Goal: Information Seeking & Learning: Learn about a topic

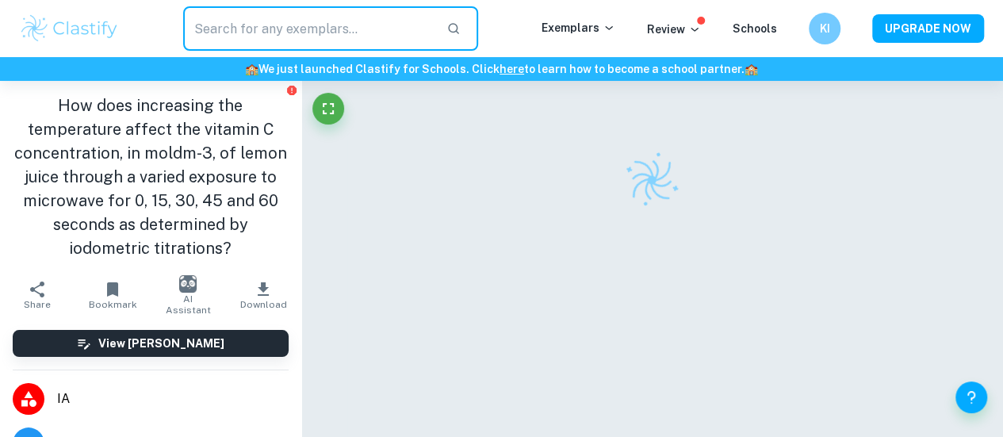
click at [105, 25] on img at bounding box center [69, 29] width 101 height 32
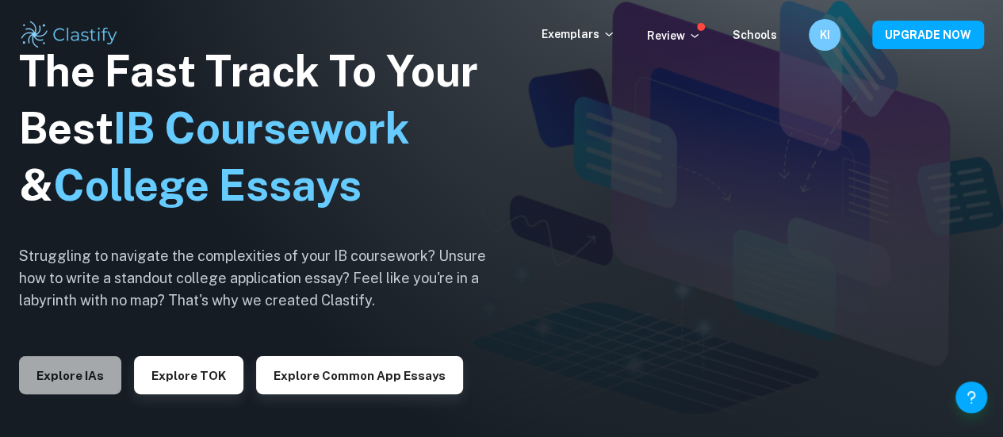
click at [82, 365] on button "Explore IAs" at bounding box center [70, 375] width 102 height 38
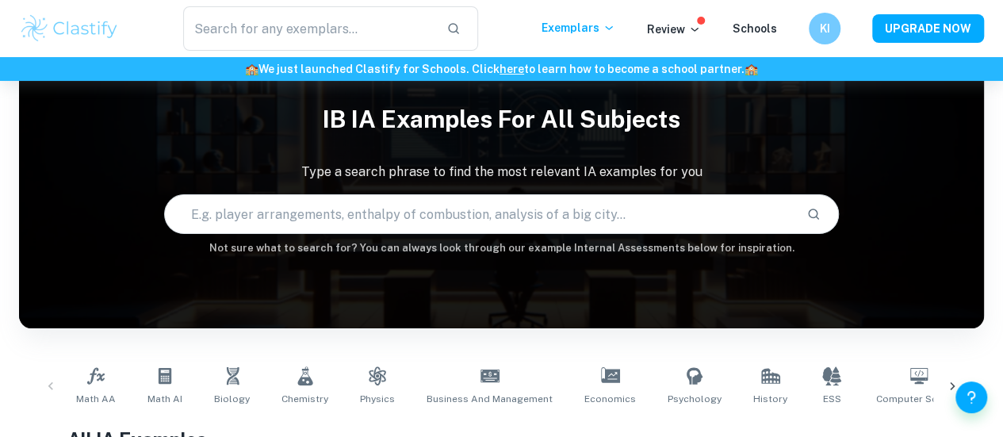
scroll to position [168, 0]
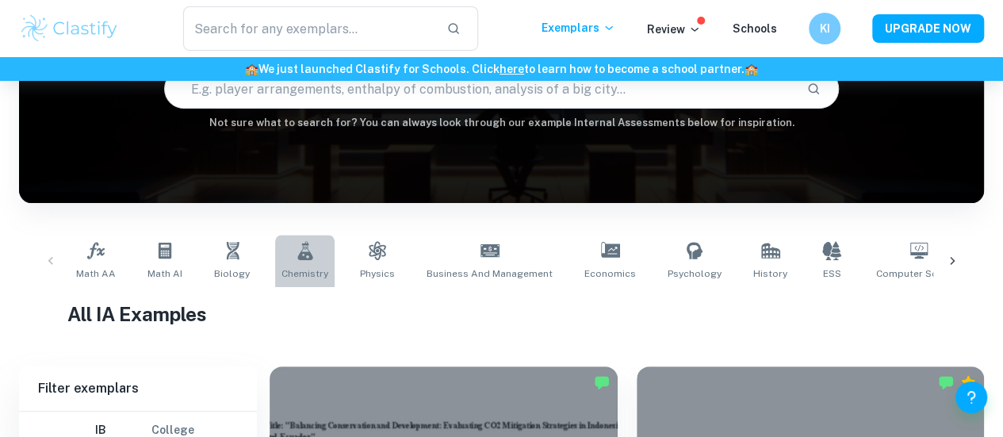
click at [300, 245] on icon at bounding box center [305, 250] width 19 height 19
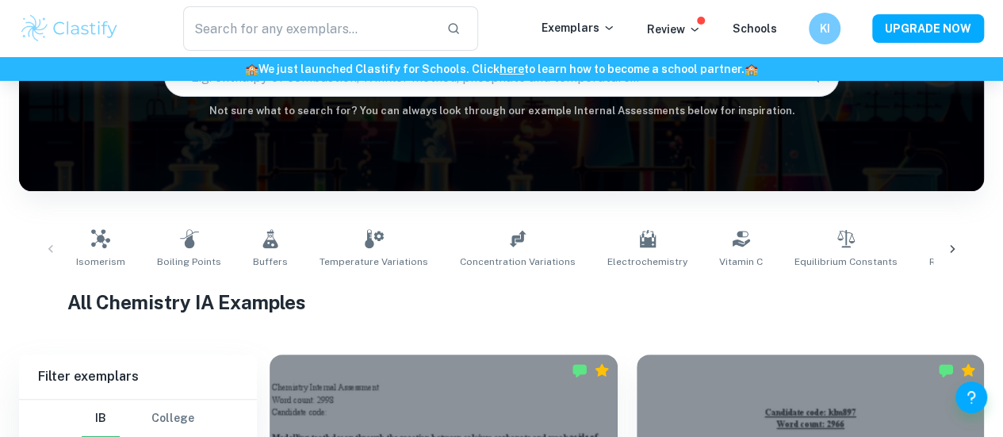
scroll to position [63, 0]
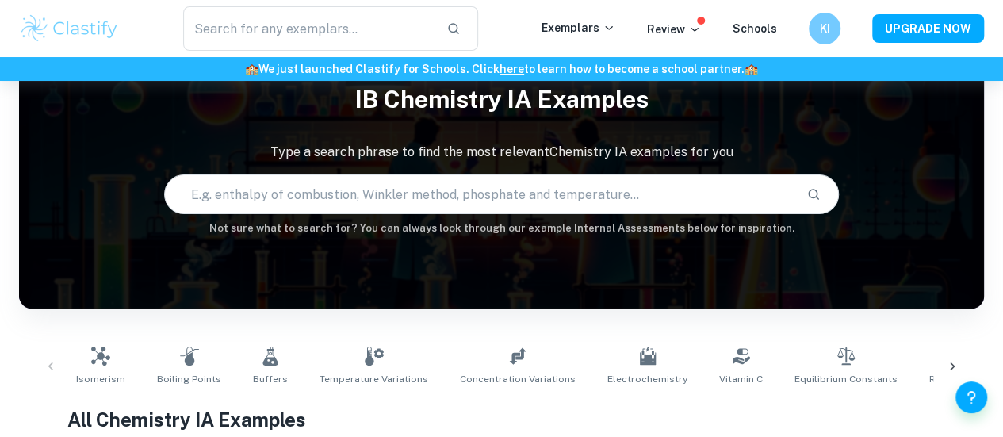
click at [398, 185] on input "text" at bounding box center [480, 194] width 630 height 44
click at [507, 183] on input "text" at bounding box center [480, 194] width 630 height 44
paste input "acetic acid"
type input "acetic acid"
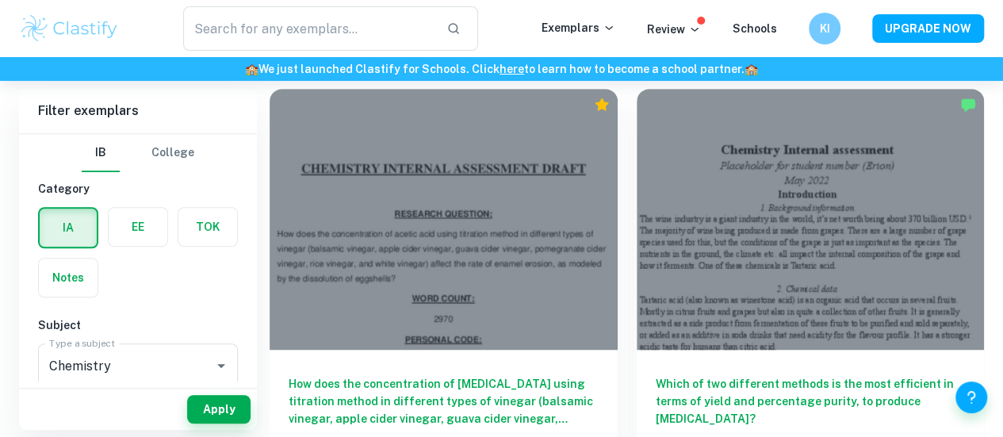
scroll to position [447, 0]
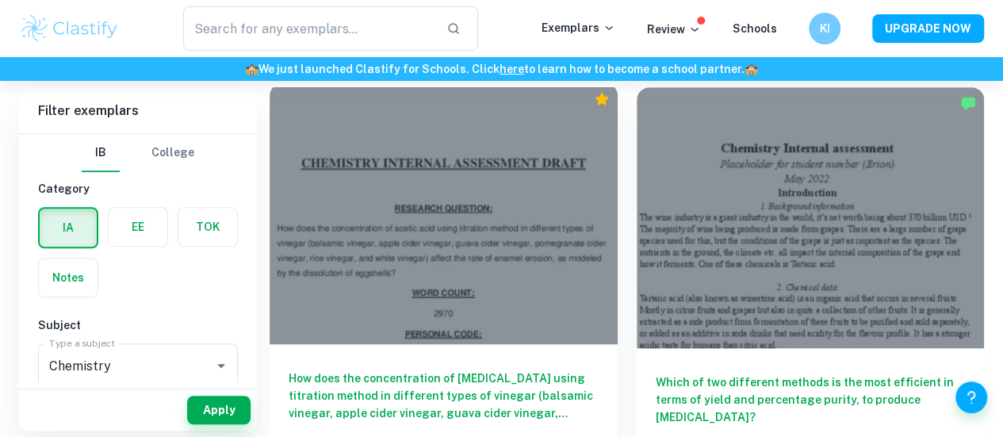
click at [451, 193] on div at bounding box center [444, 213] width 348 height 261
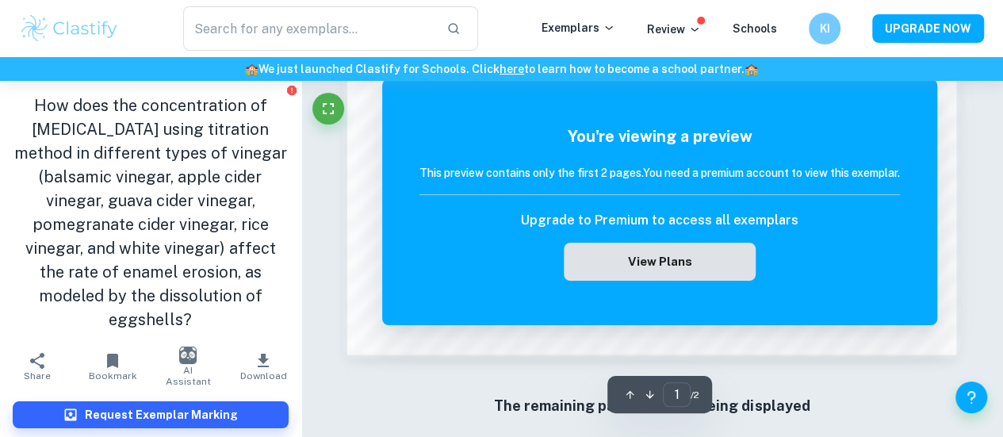
scroll to position [1351, 0]
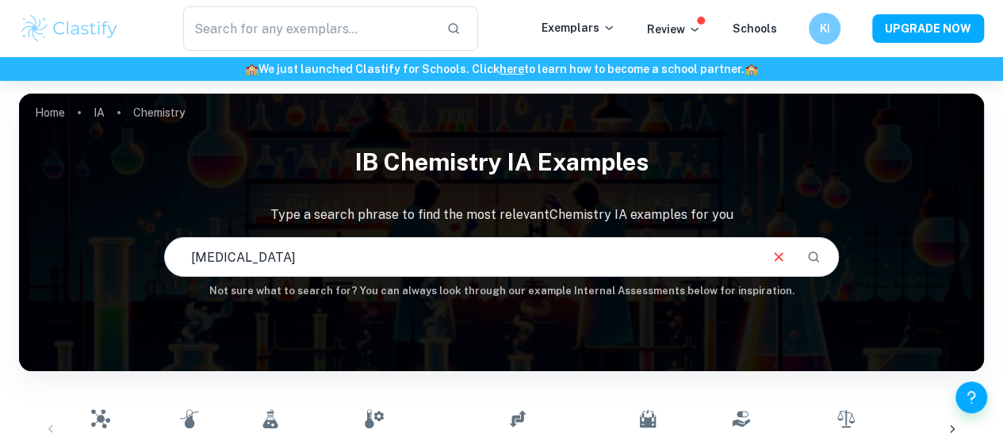
click at [388, 258] on input "acetic acid" at bounding box center [461, 257] width 593 height 44
type input "vinegar"
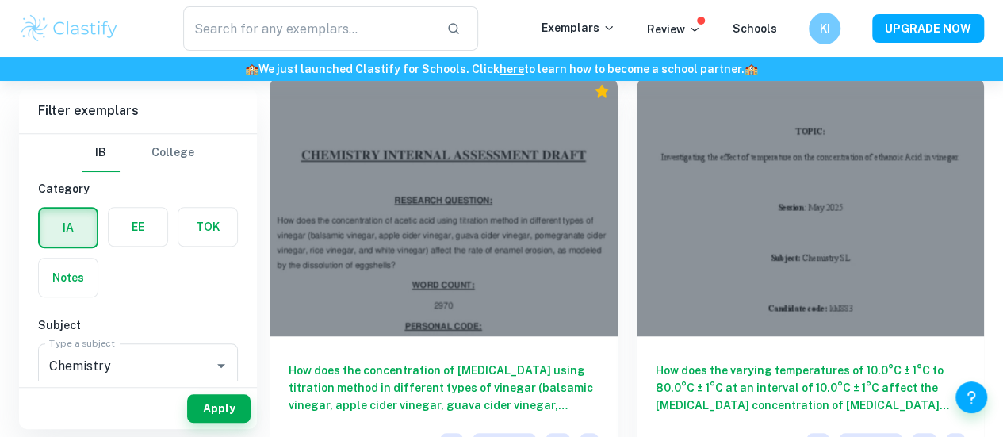
scroll to position [461, 0]
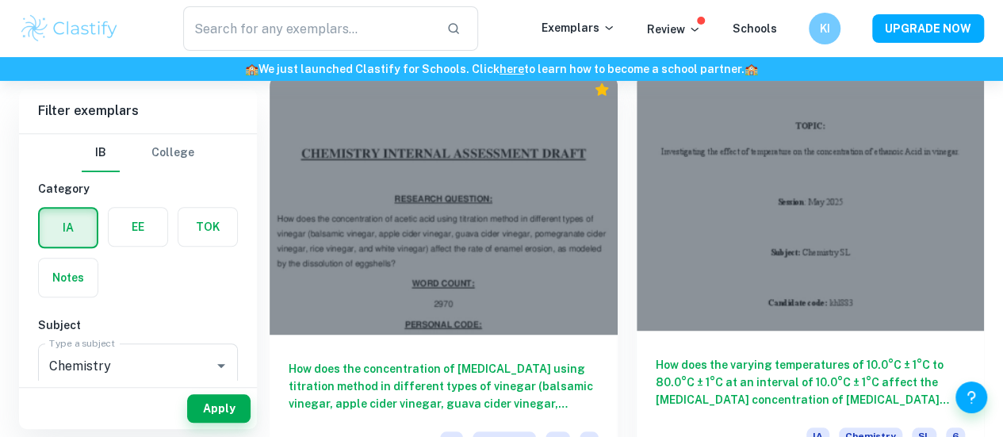
click at [656, 356] on h6 "How does the varying temperatures of 10.0°C ± 1°C to 80.0°C ± 1°C at an interva…" at bounding box center [811, 382] width 310 height 52
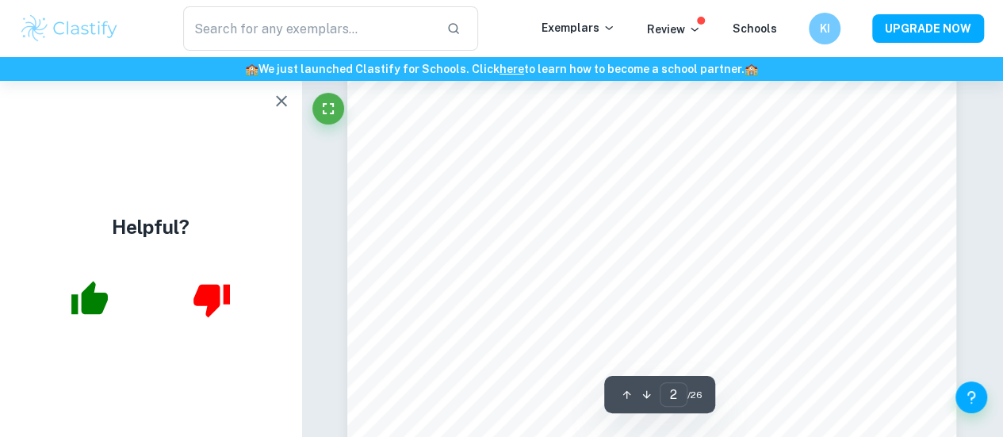
scroll to position [1066, 0]
click at [284, 98] on icon "button" at bounding box center [281, 100] width 11 height 11
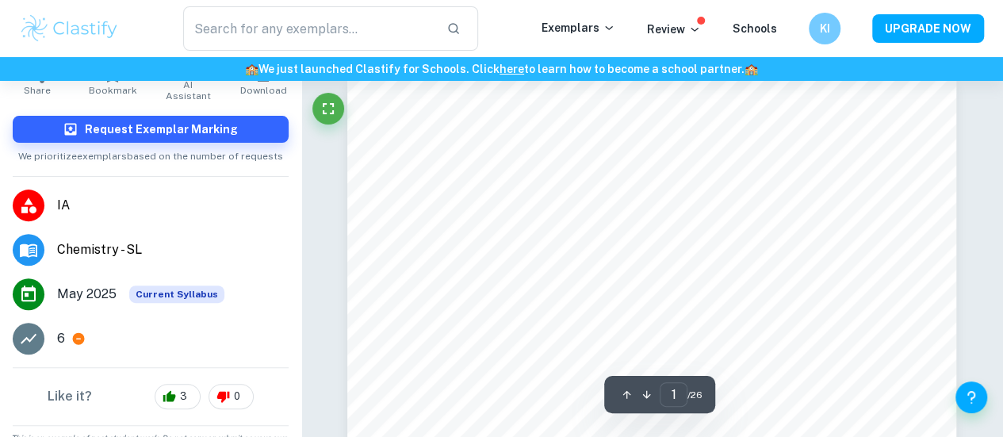
scroll to position [0, 0]
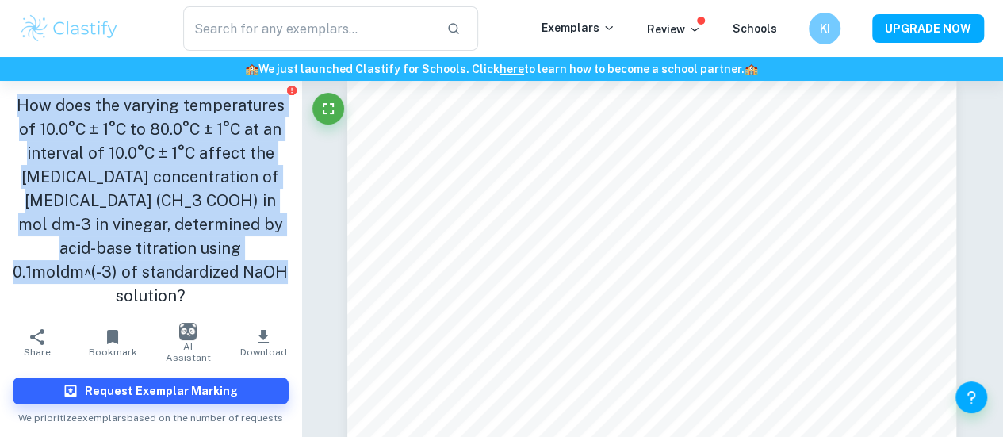
drag, startPoint x: 10, startPoint y: 102, endPoint x: 275, endPoint y: 264, distance: 310.3
click at [275, 264] on div "How does the varying temperatures of 10.0°C ± 1°C to 80.0°C ± 1°C at an interva…" at bounding box center [150, 200] width 301 height 239
copy h1 "How does the varying temperatures of 10.0°C ± 1°C to 80.0°C ± 1°C at an interva…"
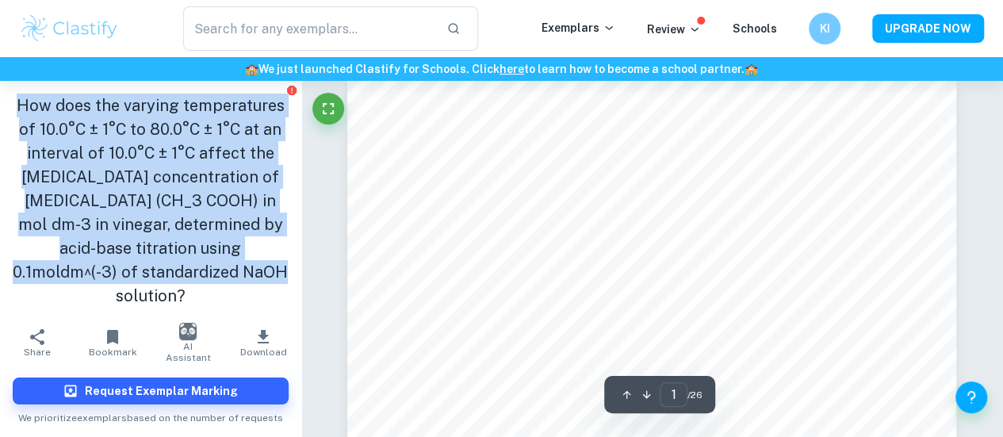
copy h1 "How does the varying temperatures of 10.0°C ± 1°C to 80.0°C ± 1°C at an interva…"
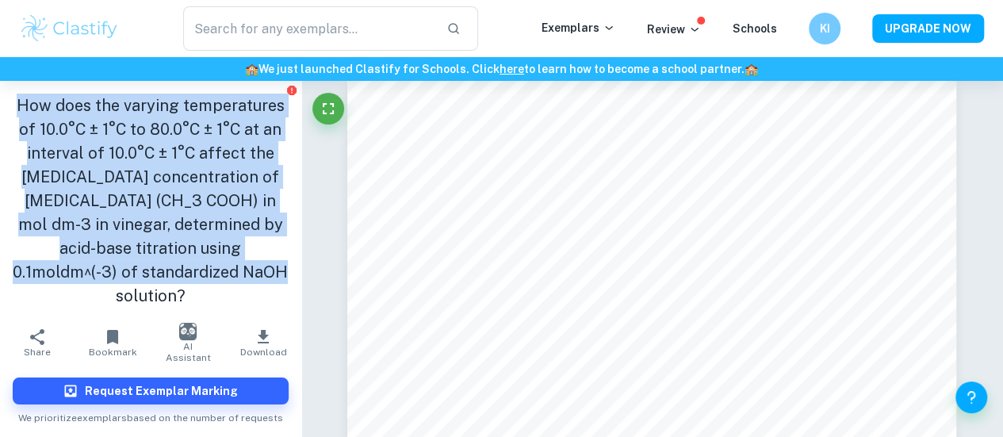
click at [243, 146] on h1 "How does the varying temperatures of 10.0°C ± 1°C to 80.0°C ± 1°C at an interva…" at bounding box center [151, 201] width 276 height 214
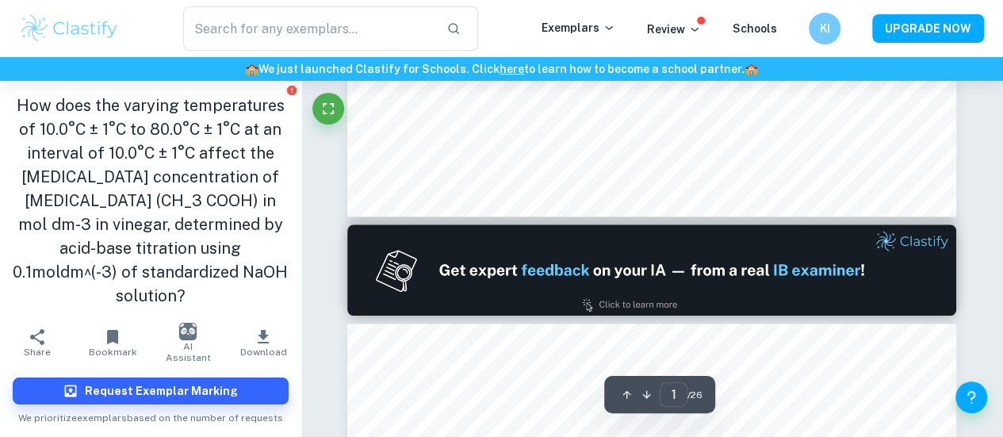
type input "2"
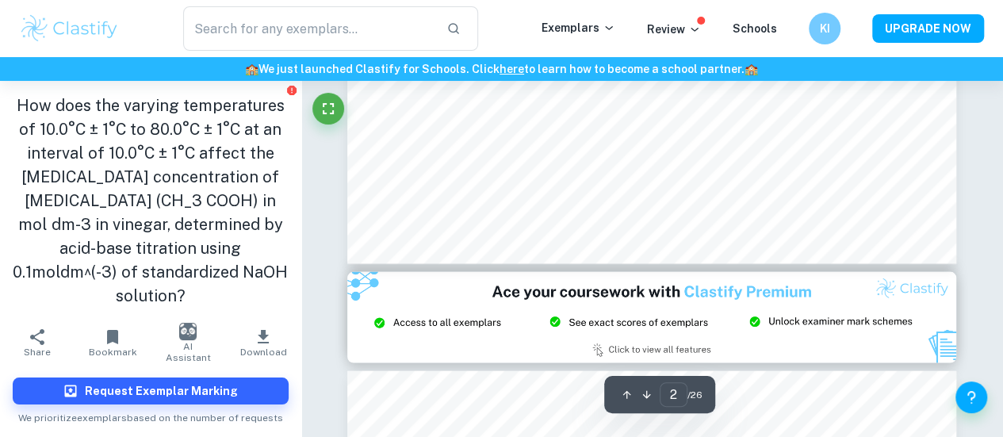
scroll to position [1515, 0]
click at [794, 278] on img at bounding box center [651, 316] width 609 height 91
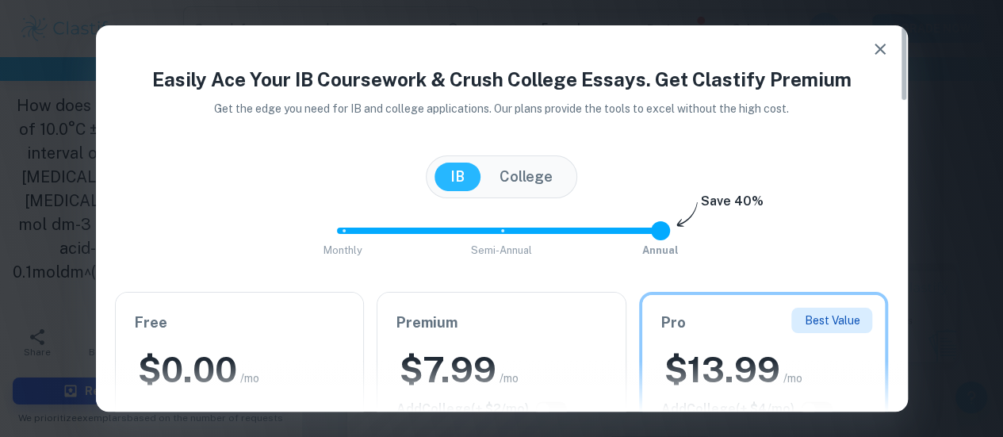
click at [880, 46] on icon "button" at bounding box center [880, 49] width 19 height 19
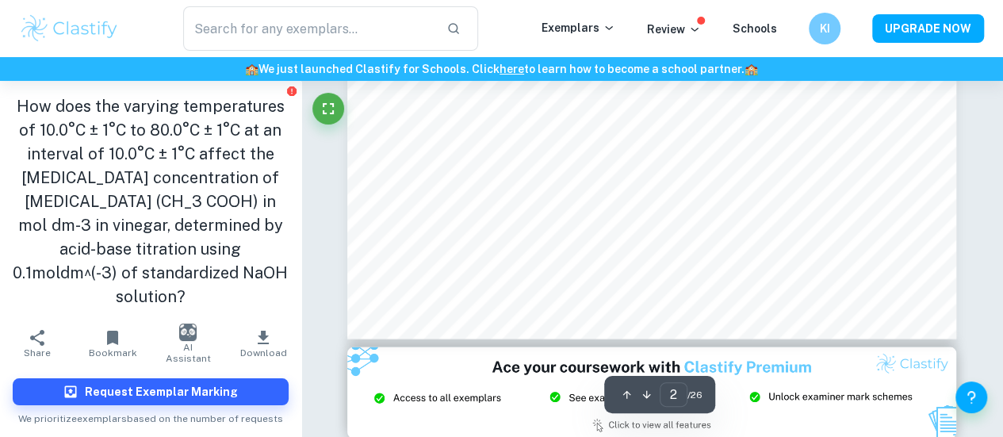
scroll to position [1441, 0]
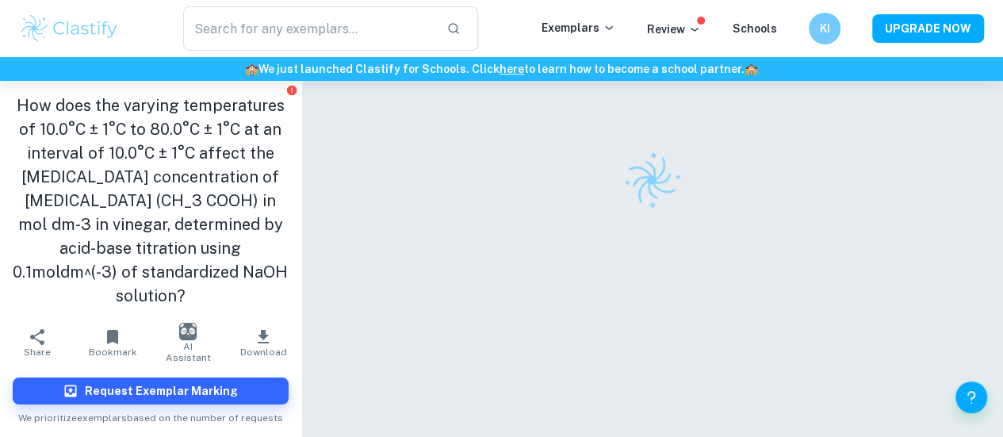
scroll to position [81, 0]
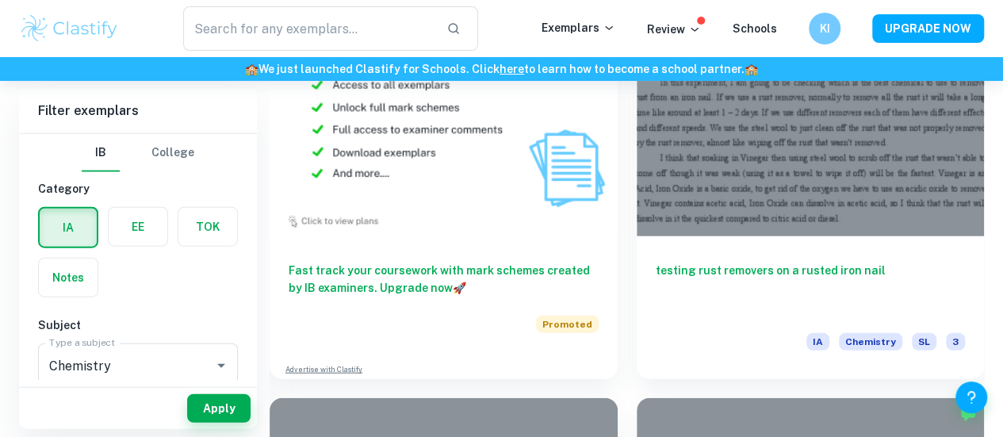
scroll to position [1827, 0]
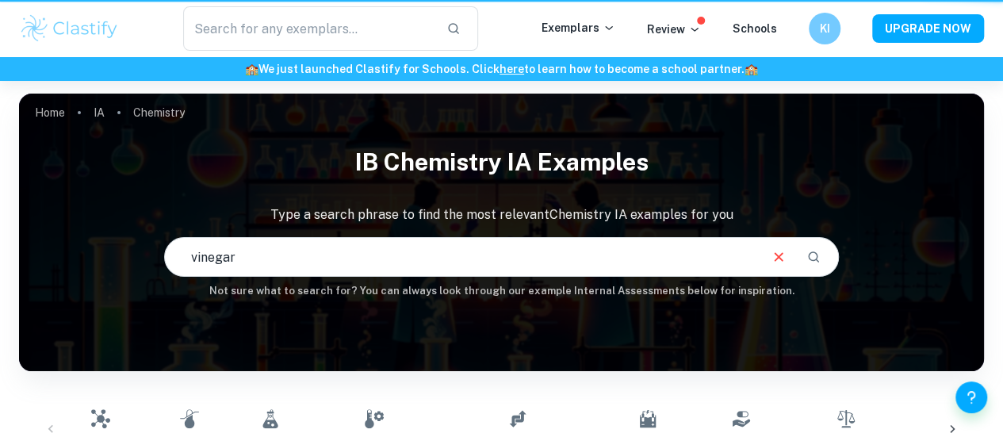
scroll to position [335, 0]
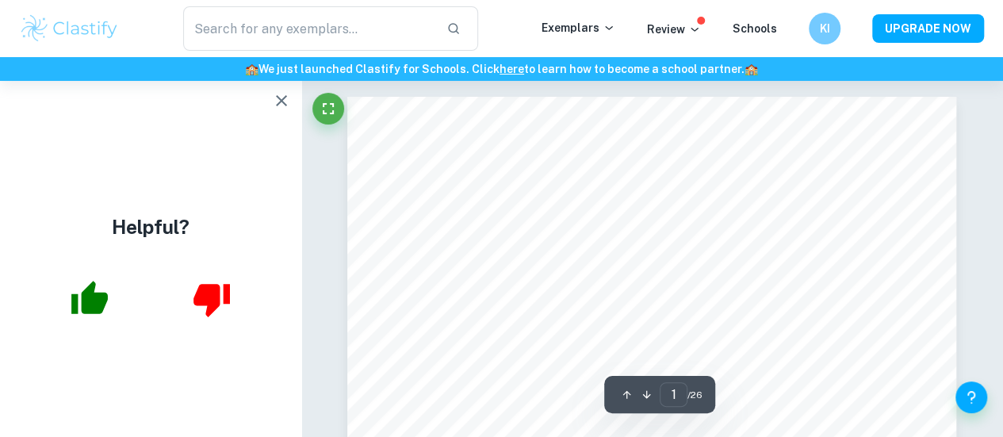
click at [47, 336] on div "Helpful?" at bounding box center [150, 259] width 301 height 356
click at [88, 292] on icon "button" at bounding box center [89, 297] width 36 height 33
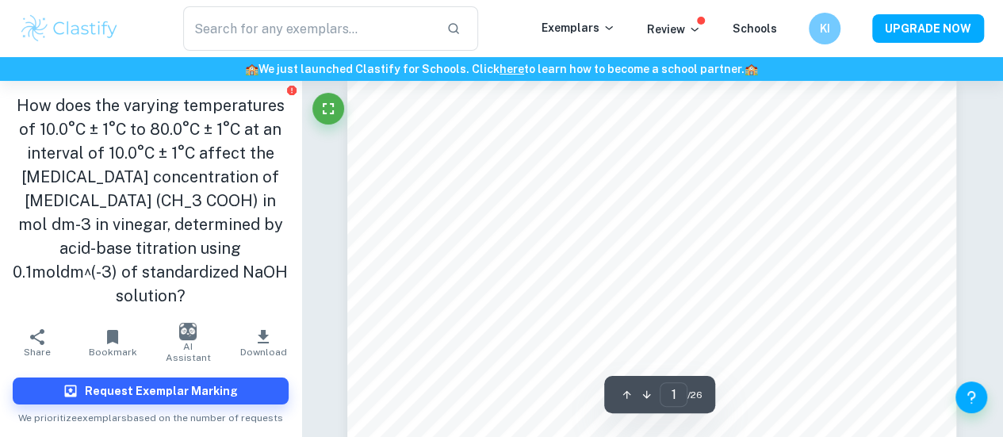
scroll to position [24, 0]
click at [231, 320] on button "Download" at bounding box center [263, 342] width 75 height 44
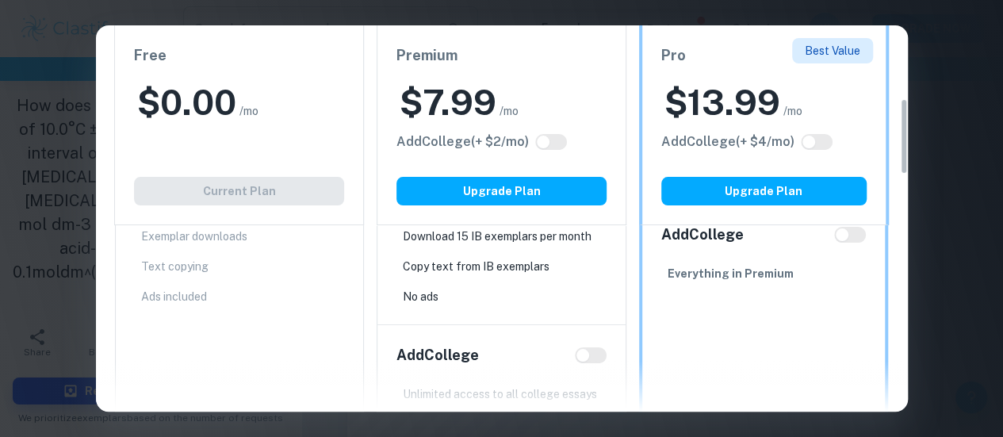
scroll to position [0, 0]
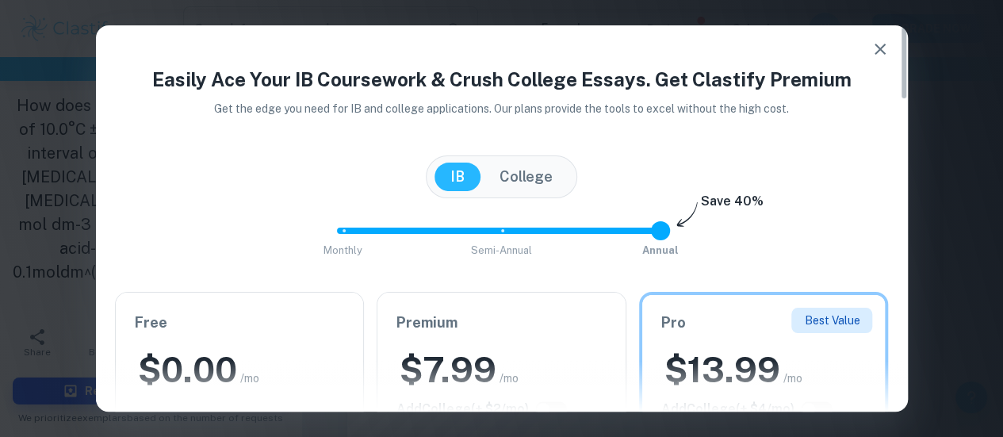
type input "0"
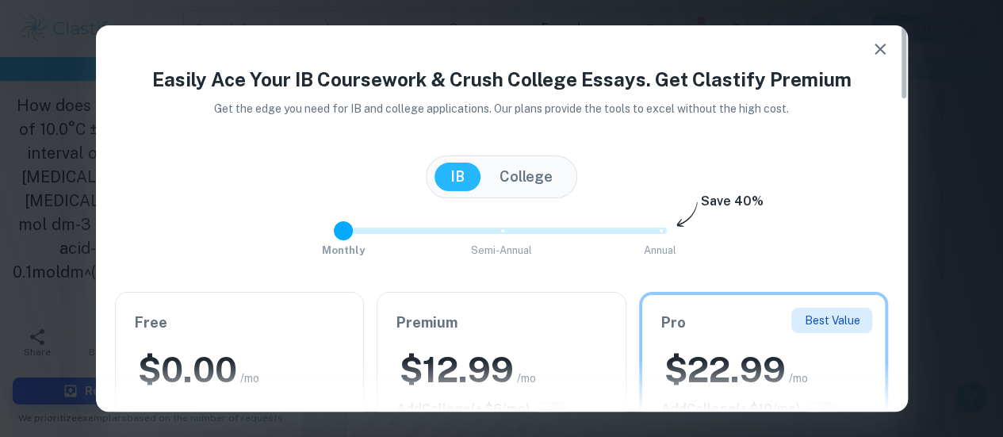
drag, startPoint x: 655, startPoint y: 236, endPoint x: 280, endPoint y: 253, distance: 375.4
click at [280, 253] on div "Monthly Semi-Annual Annual Save 40%" at bounding box center [502, 238] width 774 height 43
click at [875, 46] on icon "button" at bounding box center [879, 49] width 11 height 11
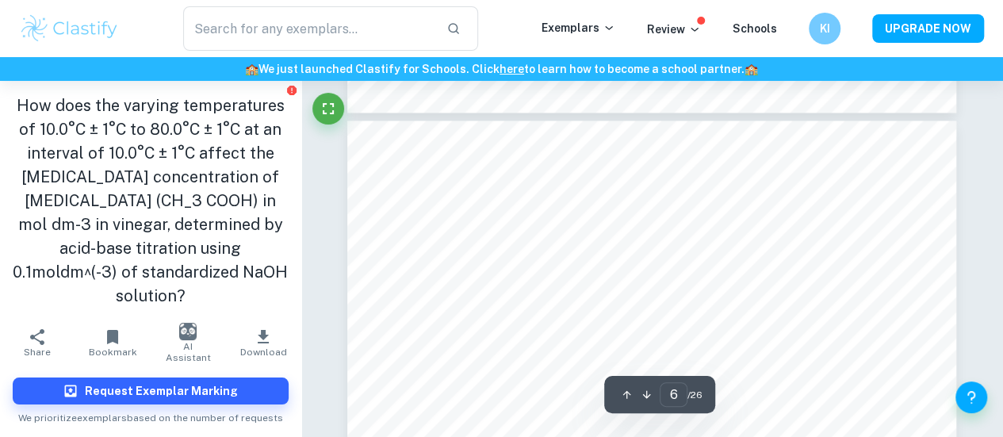
scroll to position [4152, 0]
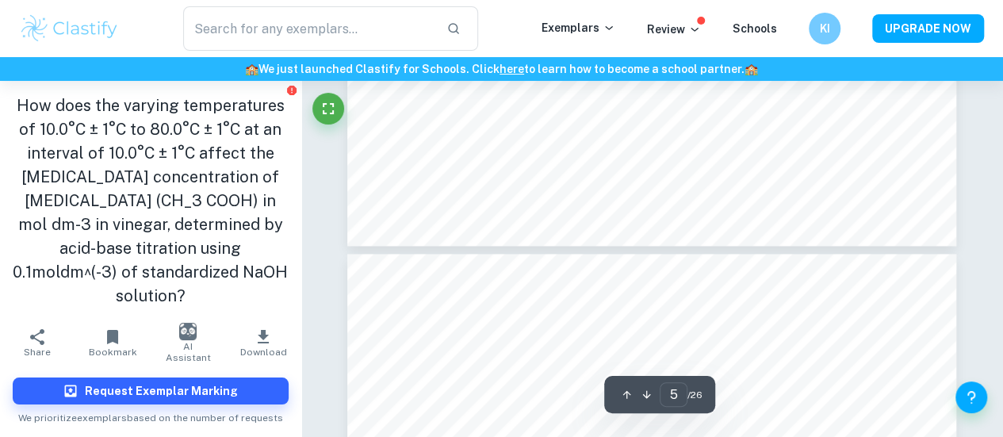
type input "6"
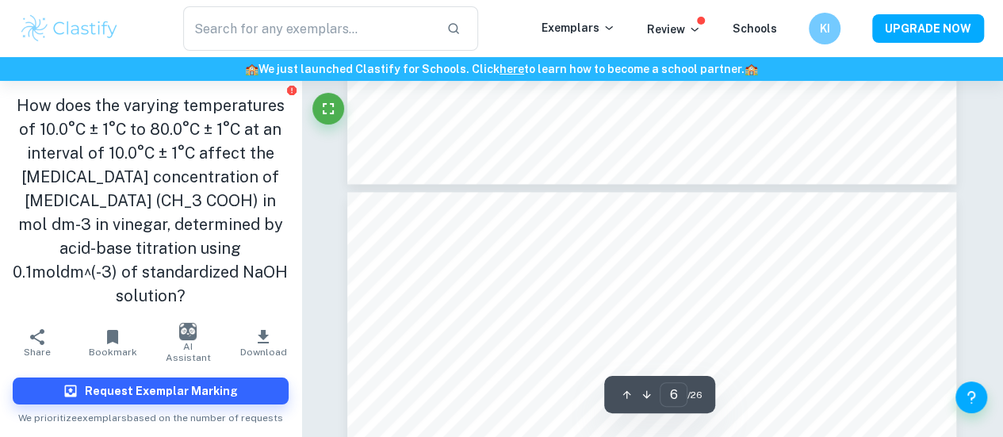
scroll to position [4080, 0]
